Goal: Task Accomplishment & Management: Use online tool/utility

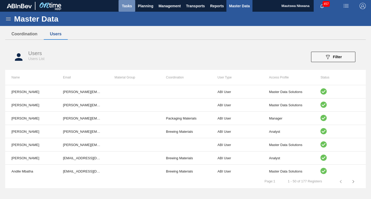
click at [127, 4] on span "Tasks" at bounding box center [126, 6] width 11 height 6
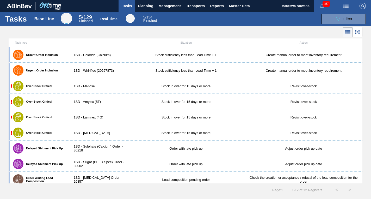
click at [364, 9] on button "button" at bounding box center [362, 6] width 17 height 12
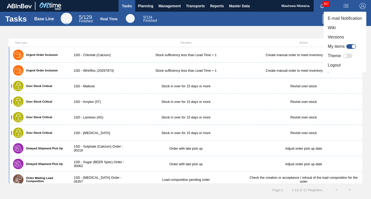
click at [144, 5] on div at bounding box center [185, 99] width 371 height 199
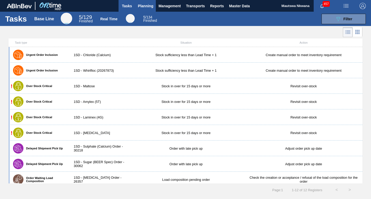
click at [149, 5] on span "Planning" at bounding box center [145, 6] width 15 height 6
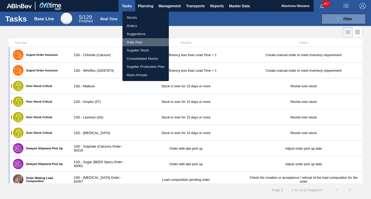
click at [134, 43] on li "Daily Plan" at bounding box center [145, 42] width 46 height 8
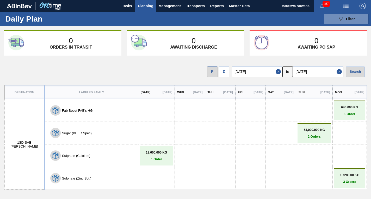
click at [352, 113] on p "1 Order" at bounding box center [349, 114] width 29 height 4
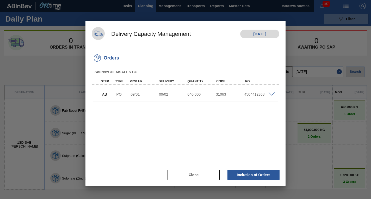
click at [306, 148] on div at bounding box center [185, 99] width 371 height 199
click at [213, 186] on div "Close Inclusion of Orders" at bounding box center [185, 175] width 200 height 22
click at [200, 176] on button "Close" at bounding box center [193, 175] width 52 height 10
click at [199, 176] on button "Close" at bounding box center [193, 175] width 52 height 10
